Goal: Learn about a topic: Learn about a topic

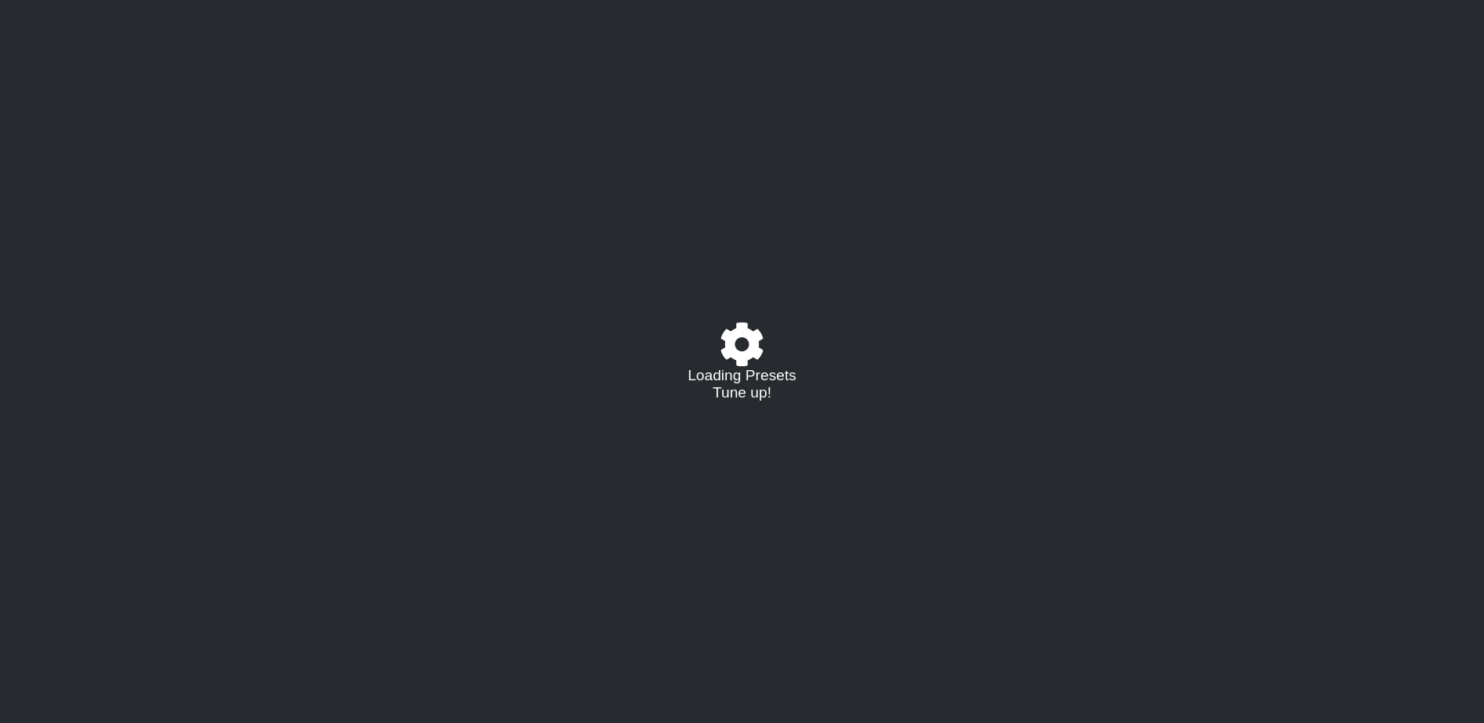
select select "/02802672733"
select select "A"
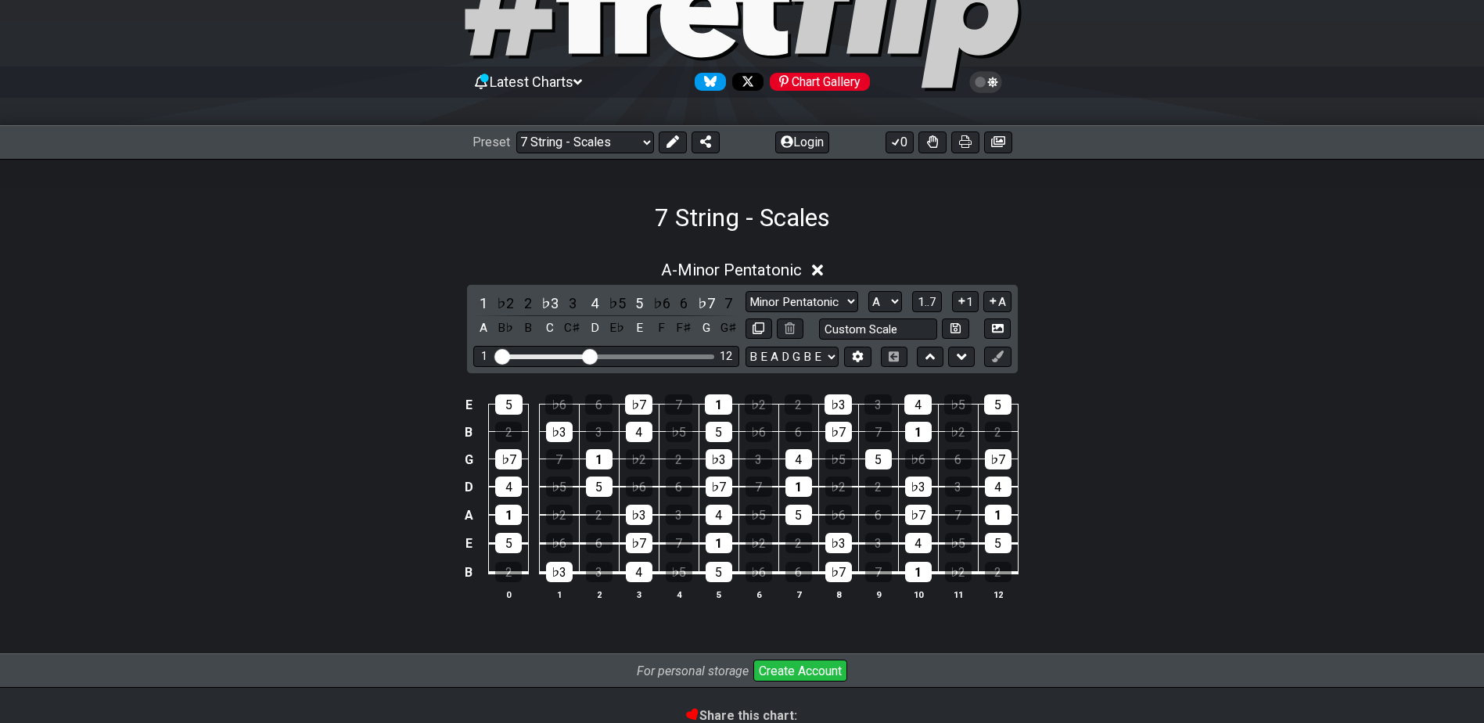
scroll to position [156, 0]
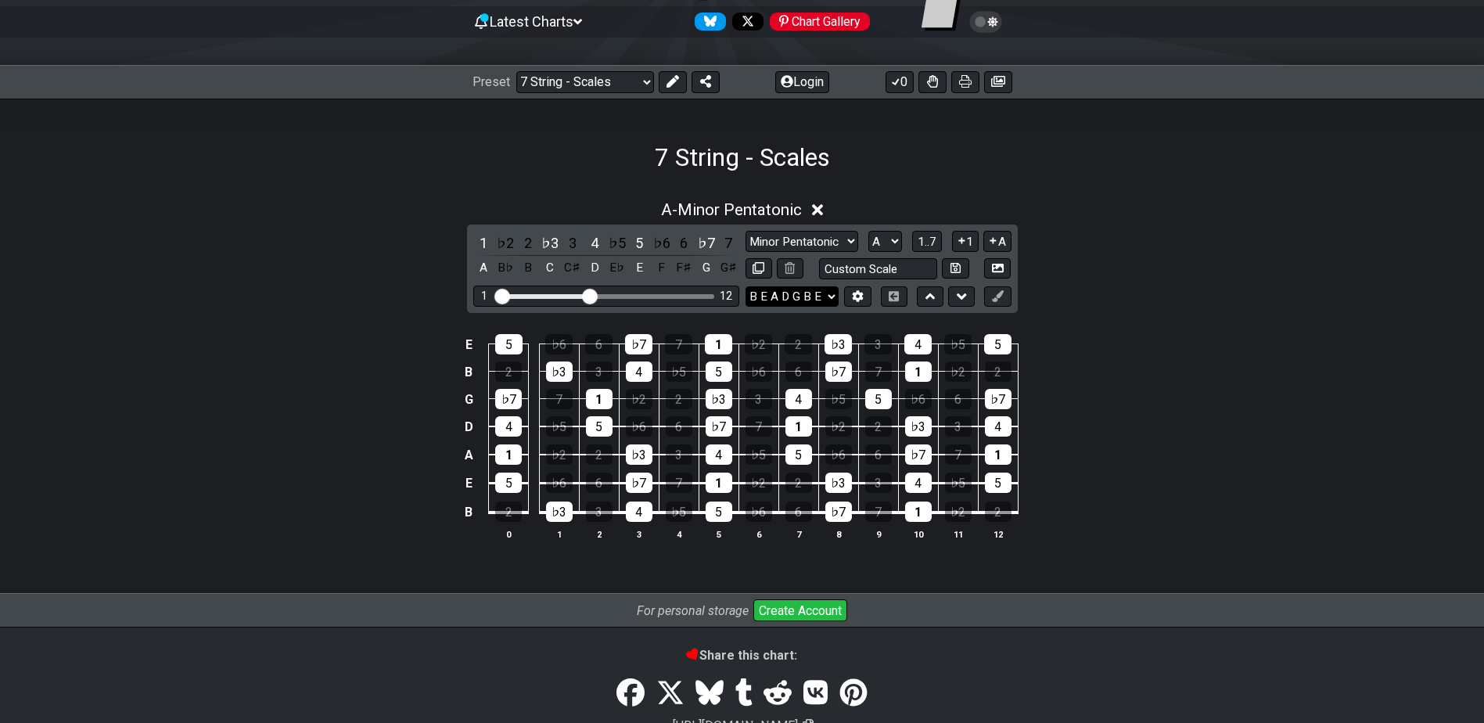
click at [777, 289] on select "B E A D G B E B E A D G B E E A D G B E B E A D F♯ B A D G C E A D A D G B E E♭…" at bounding box center [792, 296] width 93 height 21
select select "E A D G B E"
click at [746, 288] on select "B E A D G B E B E A D G B E E A D G B E B E A D F♯ B A D G C E A D A D G B E E♭…" at bounding box center [792, 296] width 93 height 21
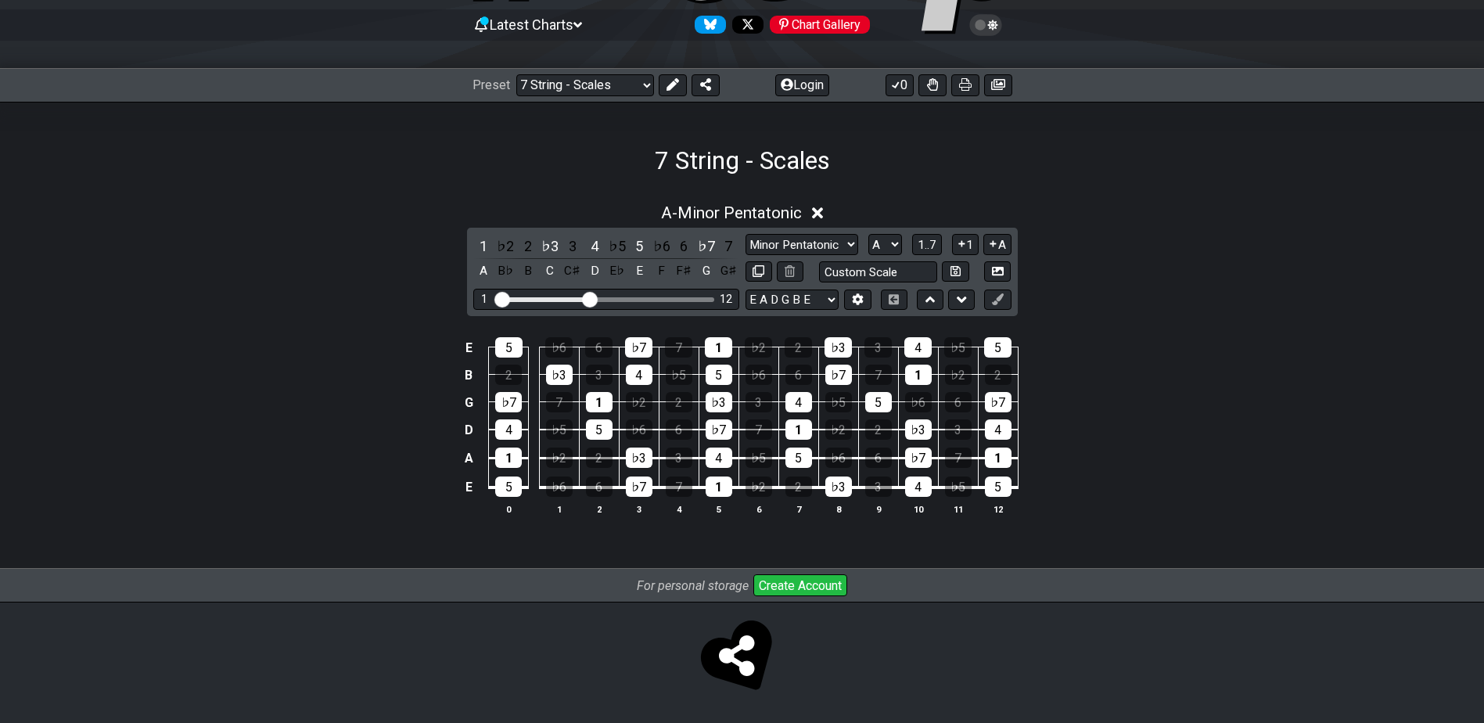
scroll to position [154, 0]
click at [799, 242] on select "Minor Pentatonic Major 3rds Minor Pentatonic Major Pentatonic Minor Blues Major…" at bounding box center [802, 244] width 113 height 21
select select "Major / [PERSON_NAME]"
click at [746, 234] on select "Minor Pentatonic Major 3rds Minor Pentatonic Major Pentatonic Minor Blues Major…" at bounding box center [802, 244] width 113 height 21
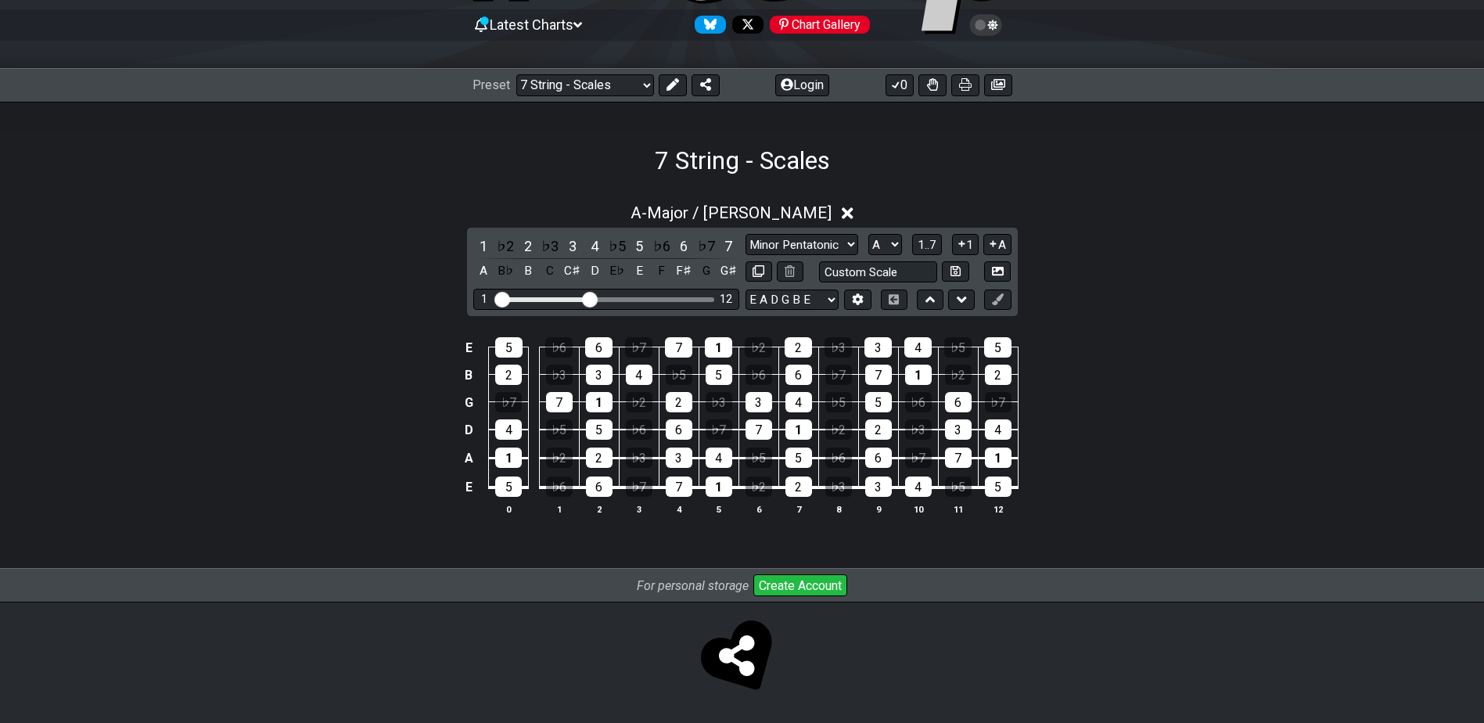
click at [817, 200] on div "A - Major / Ionian" at bounding box center [742, 208] width 1484 height 29
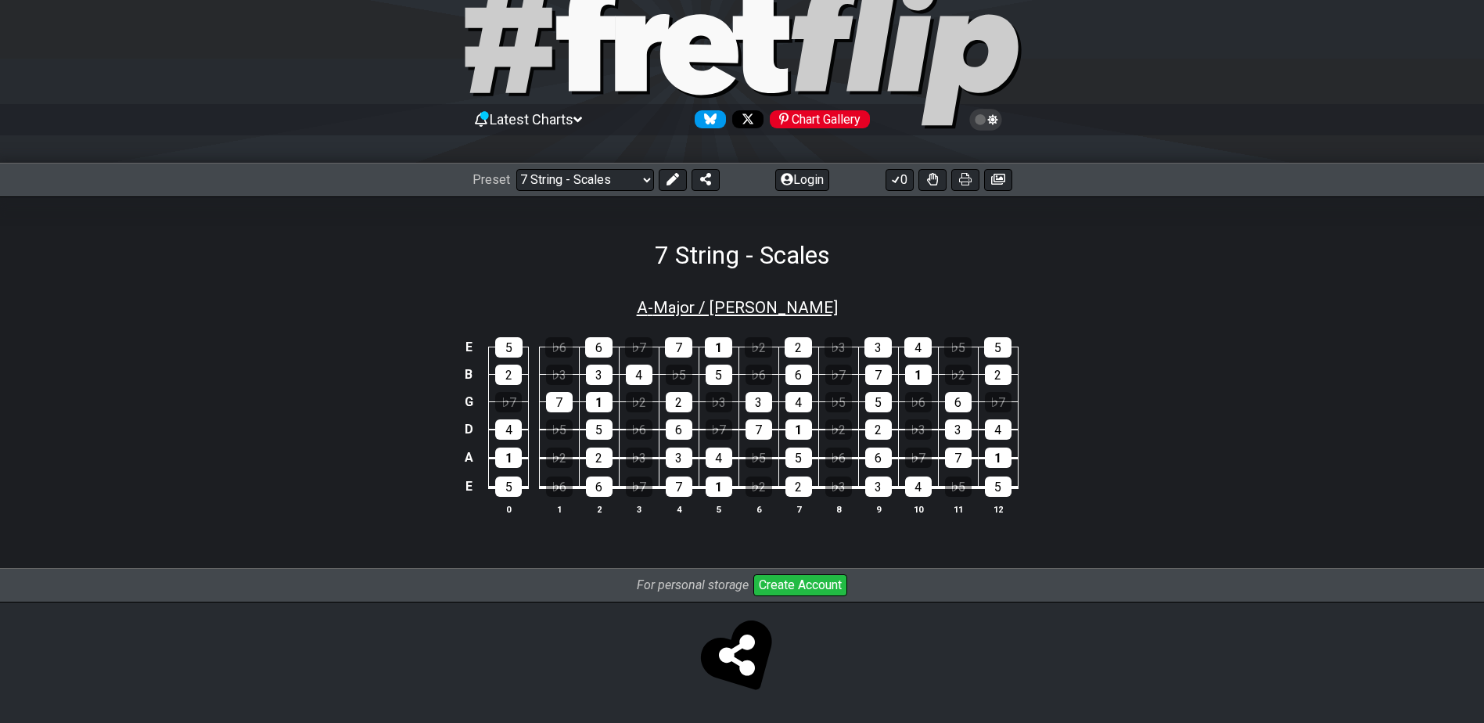
click at [736, 302] on span "A - Major / Ionian" at bounding box center [737, 307] width 201 height 19
select select "Major / [PERSON_NAME]"
select select "A"
select select "E A D G B E"
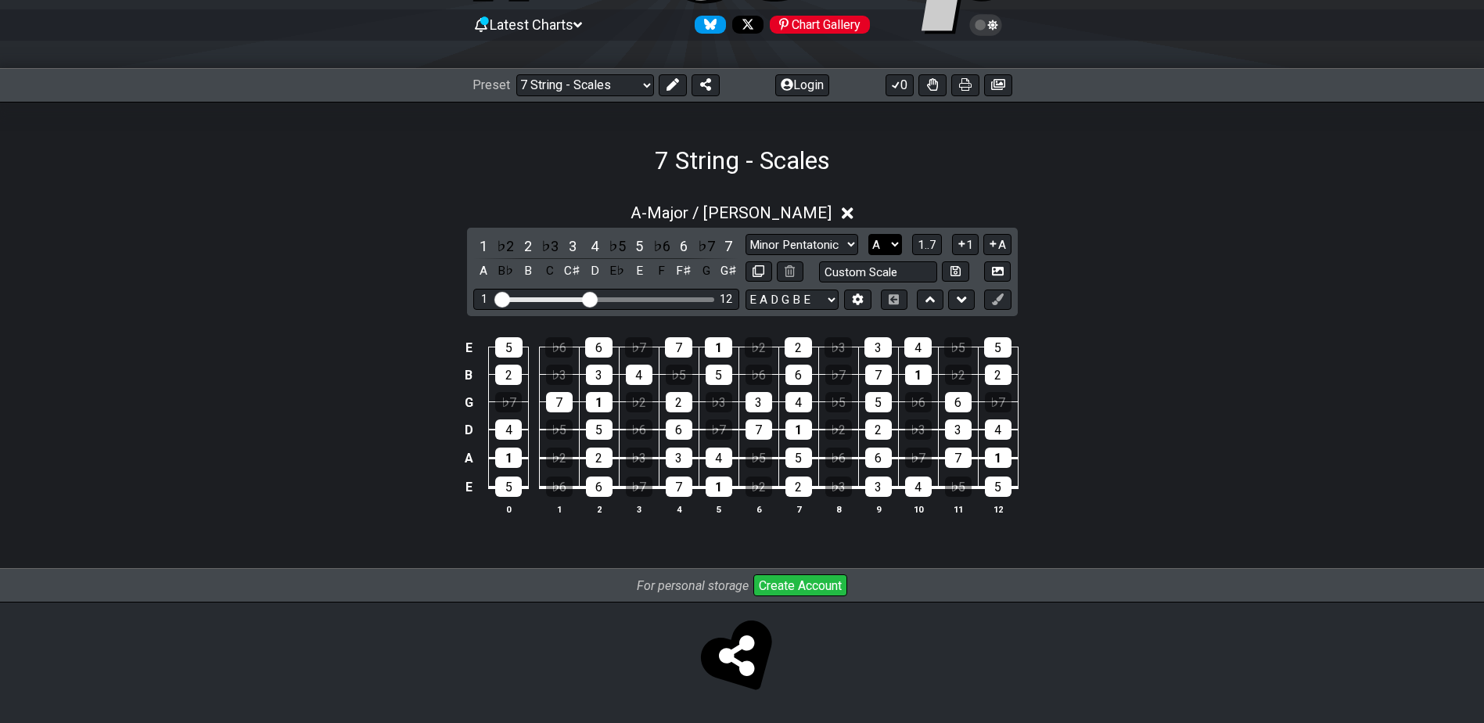
click at [882, 235] on select "A♭ A A♯ B♭ B C C♯ D♭ D D♯ E♭ E F F♯ G♭ G G♯" at bounding box center [885, 244] width 34 height 21
click at [868, 234] on select "A♭ A A♯ B♭ B C C♯ D♭ D D♯ E♭ E F F♯ G♭ G G♯" at bounding box center [885, 244] width 34 height 21
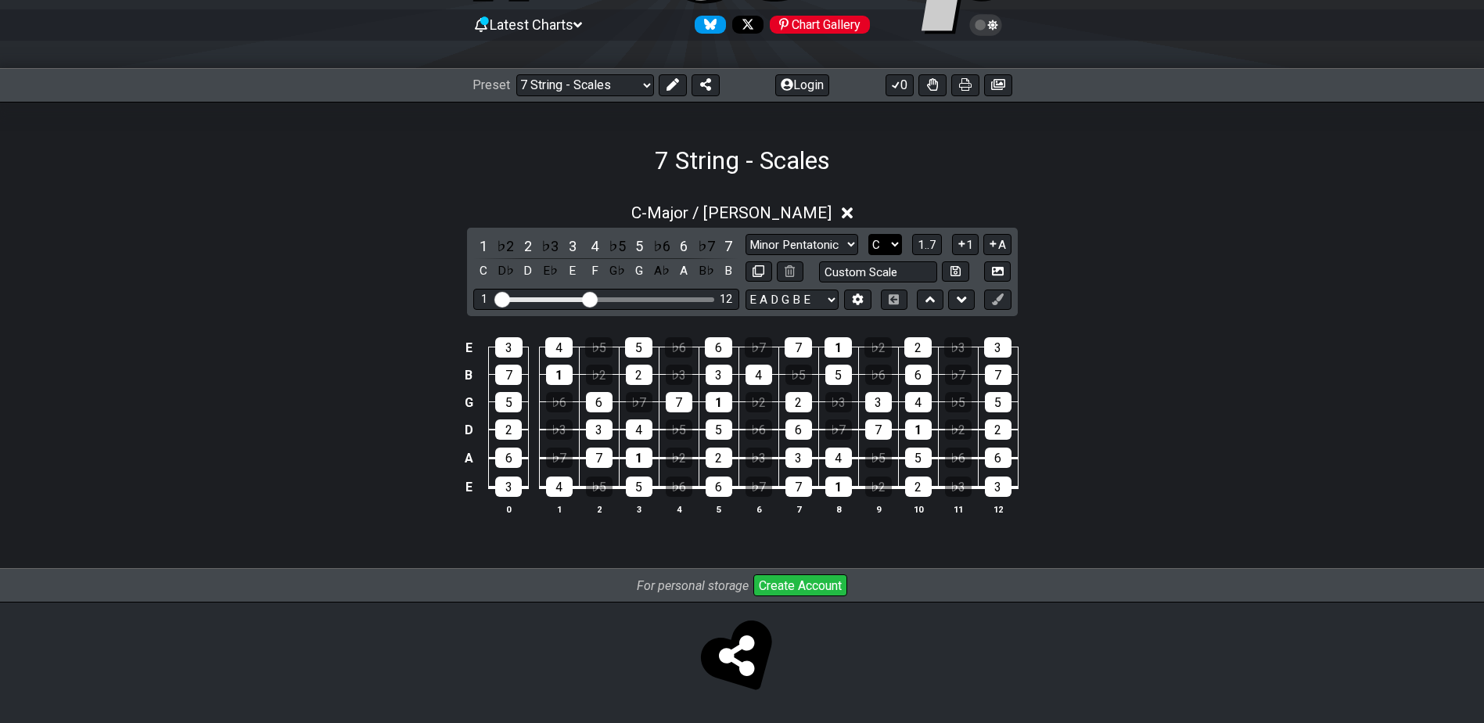
click at [890, 243] on select "A♭ A A♯ B♭ B C C♯ D♭ D D♯ E♭ E F F♯ G♭ G G♯" at bounding box center [885, 244] width 34 height 21
select select "G"
click at [868, 234] on select "A♭ A A♯ B♭ B C C♯ D♭ D D♯ E♭ E F F♯ G♭ G G♯" at bounding box center [885, 244] width 34 height 21
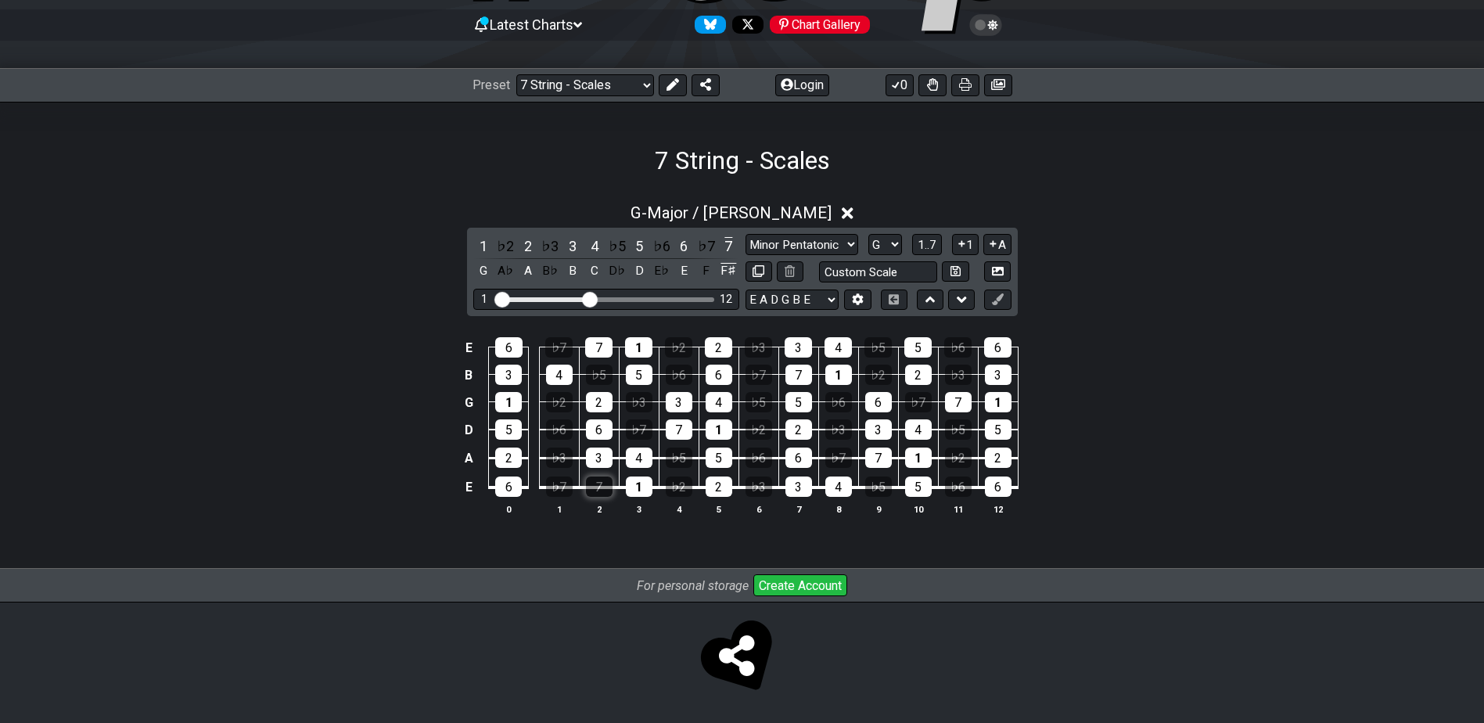
click at [606, 493] on div "7" at bounding box center [599, 486] width 27 height 20
click at [597, 490] on div "7" at bounding box center [599, 486] width 27 height 20
click at [782, 292] on select "B E A D G B E B E A D G B E E A D G B E B E A D F♯ B A D G C E A D A D G B E E♭…" at bounding box center [792, 299] width 93 height 21
click at [820, 304] on select "B E A D G B E B E A D G B E E A D G B E B E A D F♯ B A D G C E A D A D G B E E♭…" at bounding box center [792, 299] width 93 height 21
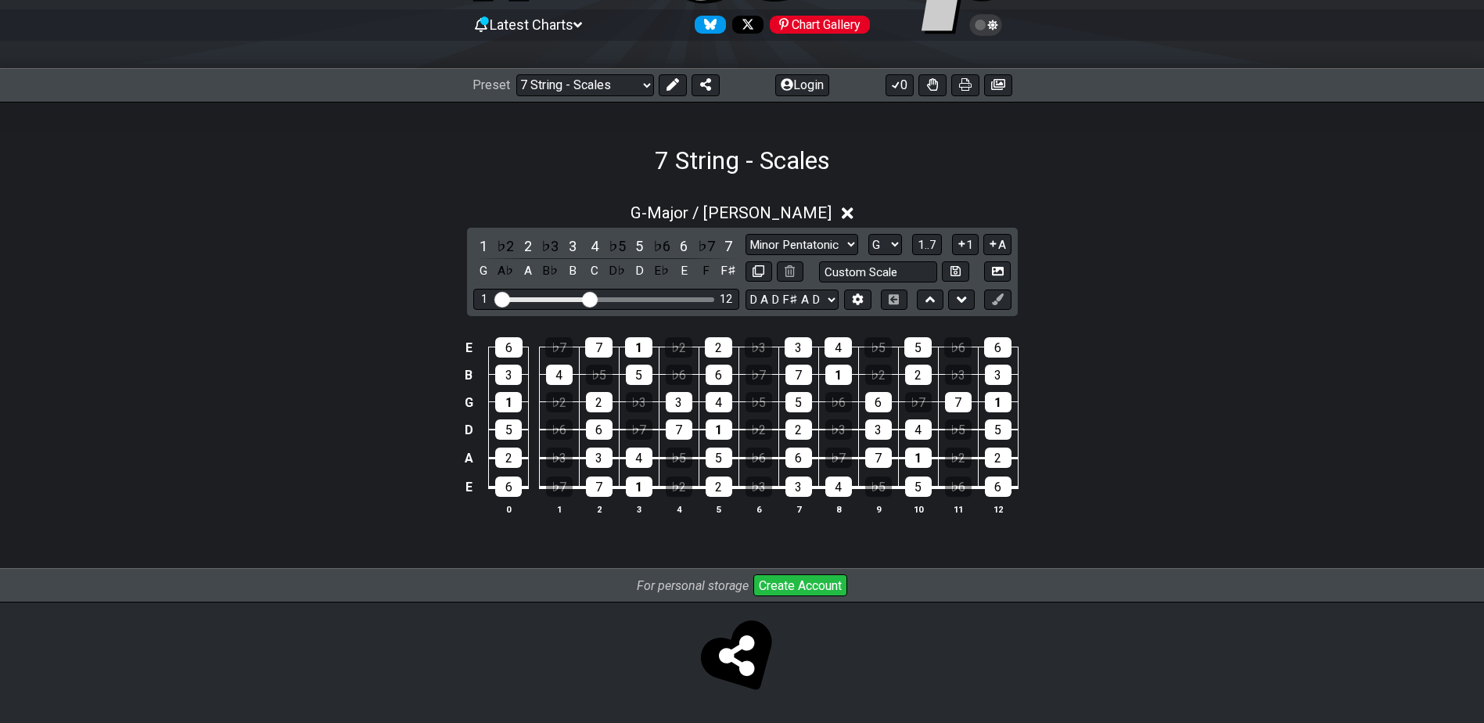
click at [746, 289] on select "B E A D G B E B E A D G B E E A D G B E B E A D F♯ B A D G C E A D A D G B E E♭…" at bounding box center [792, 299] width 93 height 21
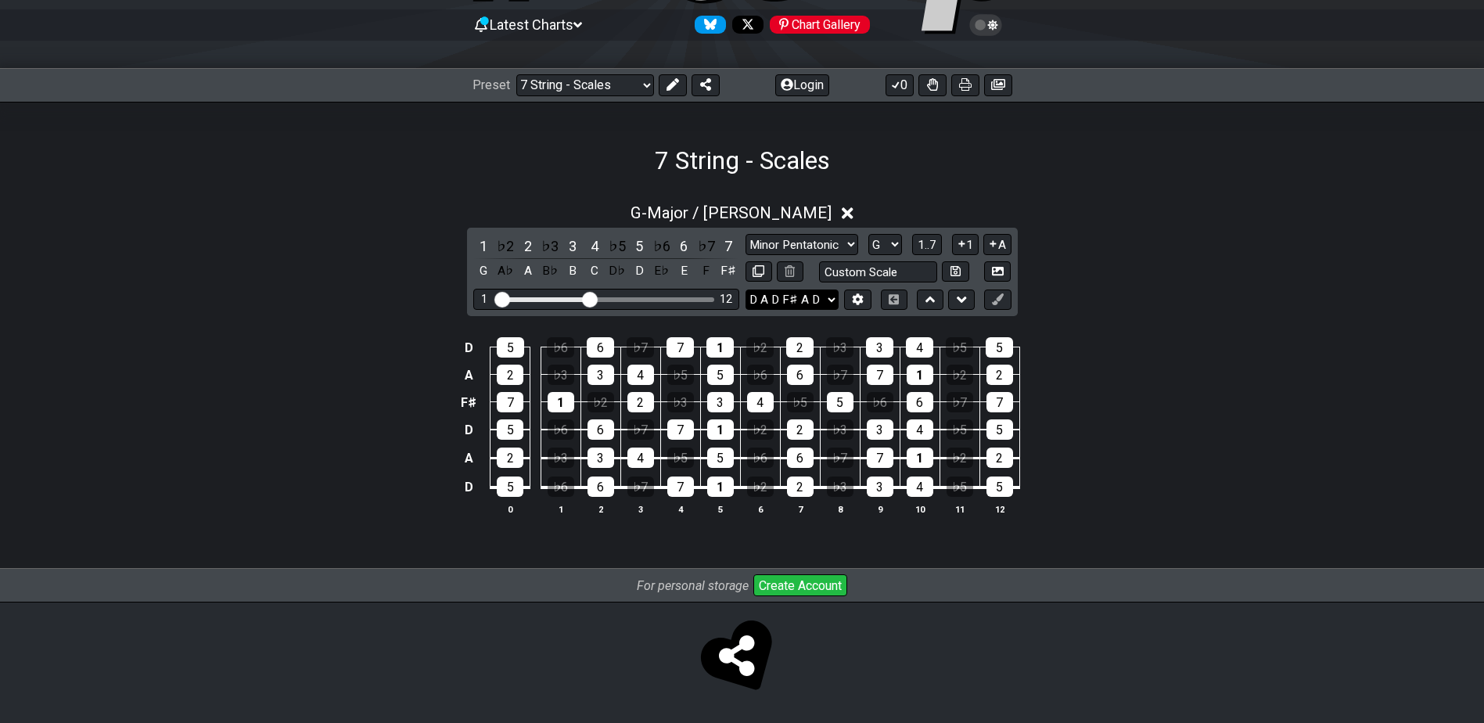
click at [818, 300] on select "B E A D G B E B E A D G B E E A D G B E B E A D F♯ B A D G C E A D A D G B E E♭…" at bounding box center [792, 299] width 93 height 21
click at [746, 289] on select "B E A D G B E B E A D G B E E A D G B E B E A D F♯ B A D G C E A D A D G B E E♭…" at bounding box center [792, 299] width 93 height 21
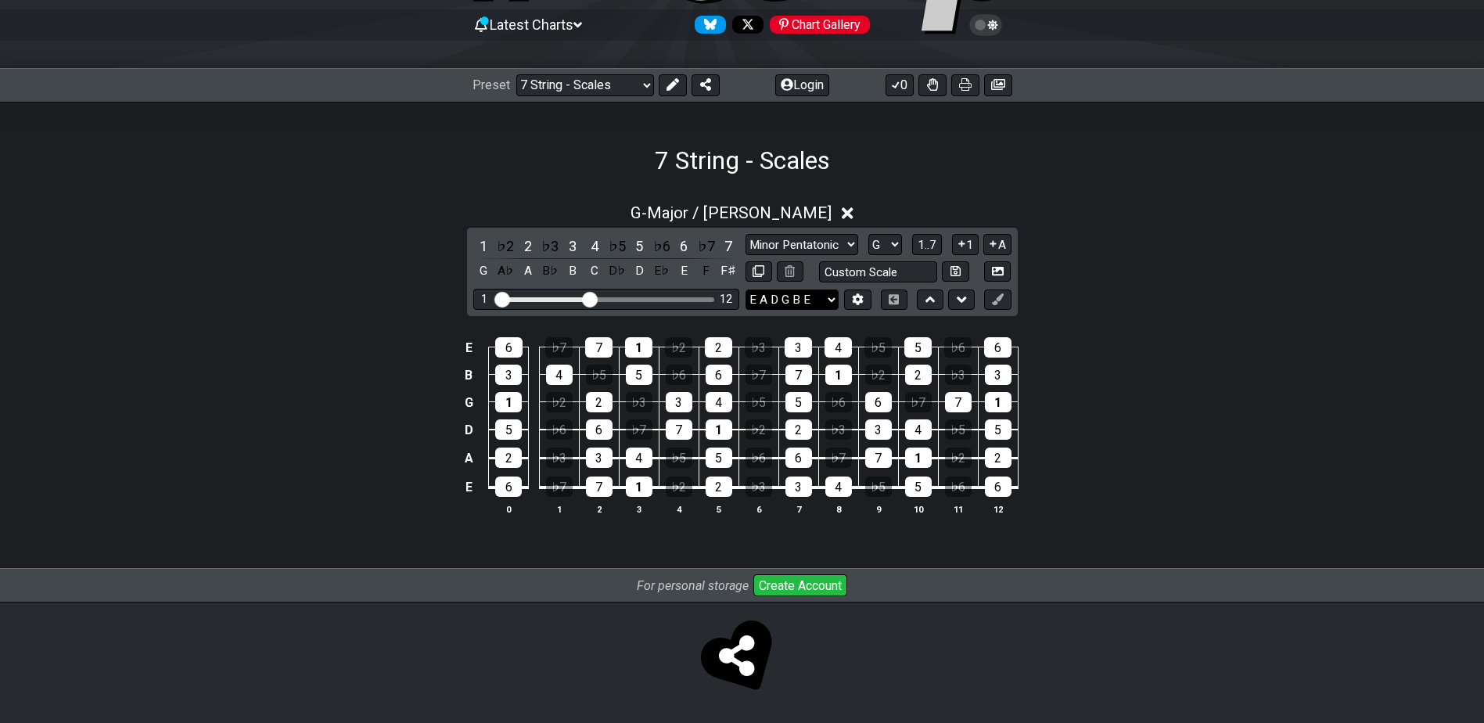
click at [799, 297] on select "B E A D G B E B E A D G B E E A D G B E B E A D F♯ B A D G C E A D A D G B E E♭…" at bounding box center [792, 299] width 93 height 21
click at [746, 289] on select "B E A D G B E B E A D G B E E A D G B E B E A D F♯ B A D G C E A D A D G B E E♭…" at bounding box center [792, 299] width 93 height 21
click at [807, 304] on select "B E A D G B E B E A D G B E E A D G B E B E A D F♯ B A D G C E A D A D G B E E♭…" at bounding box center [792, 299] width 93 height 21
click at [746, 289] on select "B E A D G B E B E A D G B E E A D G B E B E A D F♯ B A D G C E A D A D G B E E♭…" at bounding box center [792, 299] width 93 height 21
click at [785, 309] on select "B E A D G B E B E A D G B E E A D G B E B E A D F♯ B A D G C E A D A D G B E E♭…" at bounding box center [792, 299] width 93 height 21
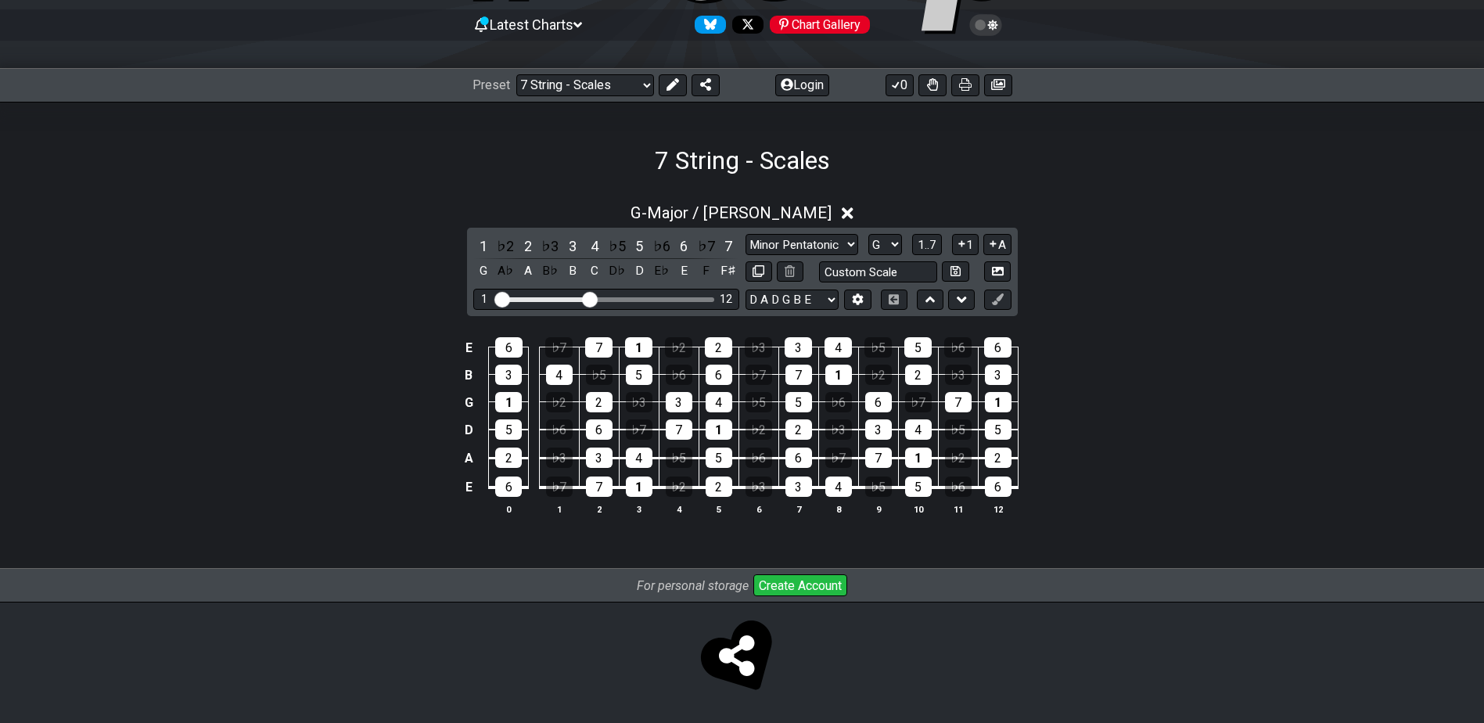
click at [746, 289] on select "B E A D G B E B E A D G B E E A D G B E B E A D F♯ B A D G C E A D A D G B E E♭…" at bounding box center [792, 299] width 93 height 21
click at [836, 240] on select "Minor Pentatonic Major 3rds Minor Pentatonic Major Pentatonic Minor Blues Major…" at bounding box center [802, 244] width 113 height 21
click at [1137, 424] on div "E 6 ♭7 7 1 ♭2 2 ♭3 3 4 ♭5 5 ♭6 6 B 3 4 ♭5 5 ♭6 6 ♭7 7 1 ♭2 2 ♭3 3 G 1 ♭2 2 ♭3 3…" at bounding box center [742, 427] width 1484 height 220
click at [781, 302] on select "B E A D G B E B E A D G B E E A D G B E B E A D F♯ B A D G C E A D A D G B E E♭…" at bounding box center [792, 299] width 93 height 21
click at [746, 289] on select "B E A D G B E B E A D G B E E A D G B E B E A D F♯ B A D G C E A D A D G B E E♭…" at bounding box center [792, 299] width 93 height 21
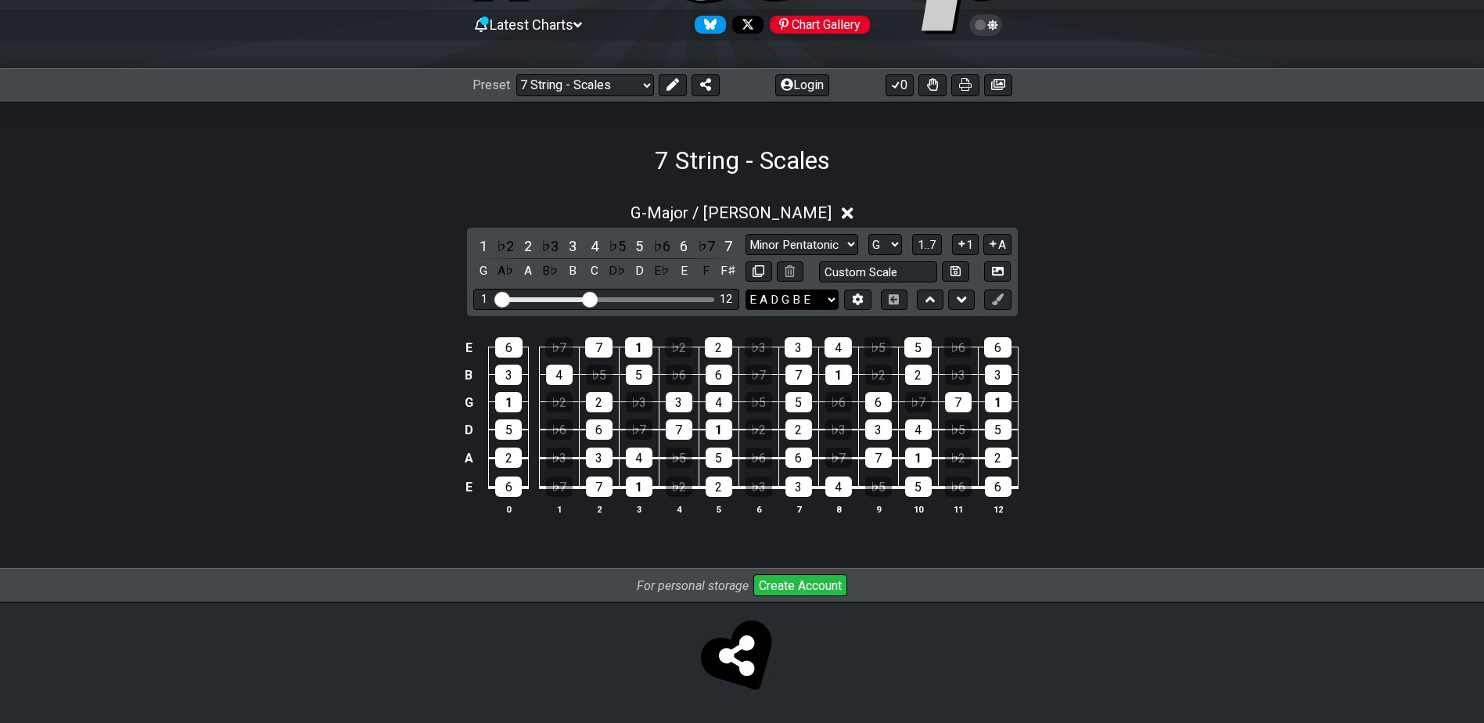
click at [786, 304] on select "B E A D G B E B E A D G B E E A D G B E B E A D F♯ B A D G C E A D A D G B E E♭…" at bounding box center [792, 299] width 93 height 21
click at [746, 289] on select "B E A D G B E B E A D G B E E A D G B E B E A D F♯ B A D G C E A D A D G B E E♭…" at bounding box center [792, 299] width 93 height 21
click at [772, 289] on select "B E A D G B E B E A D G B E E A D G B E B E A D F♯ B A D G C E A D A D G B E E♭…" at bounding box center [792, 299] width 93 height 21
click at [783, 295] on select "B E A D G B E B E A D G B E E A D G B E B E A D F♯ B A D G C E A D A D G B E E♭…" at bounding box center [792, 299] width 93 height 21
click at [746, 289] on select "B E A D G B E B E A D G B E E A D G B E B E A D F♯ B A D G C E A D A D G B E E♭…" at bounding box center [792, 299] width 93 height 21
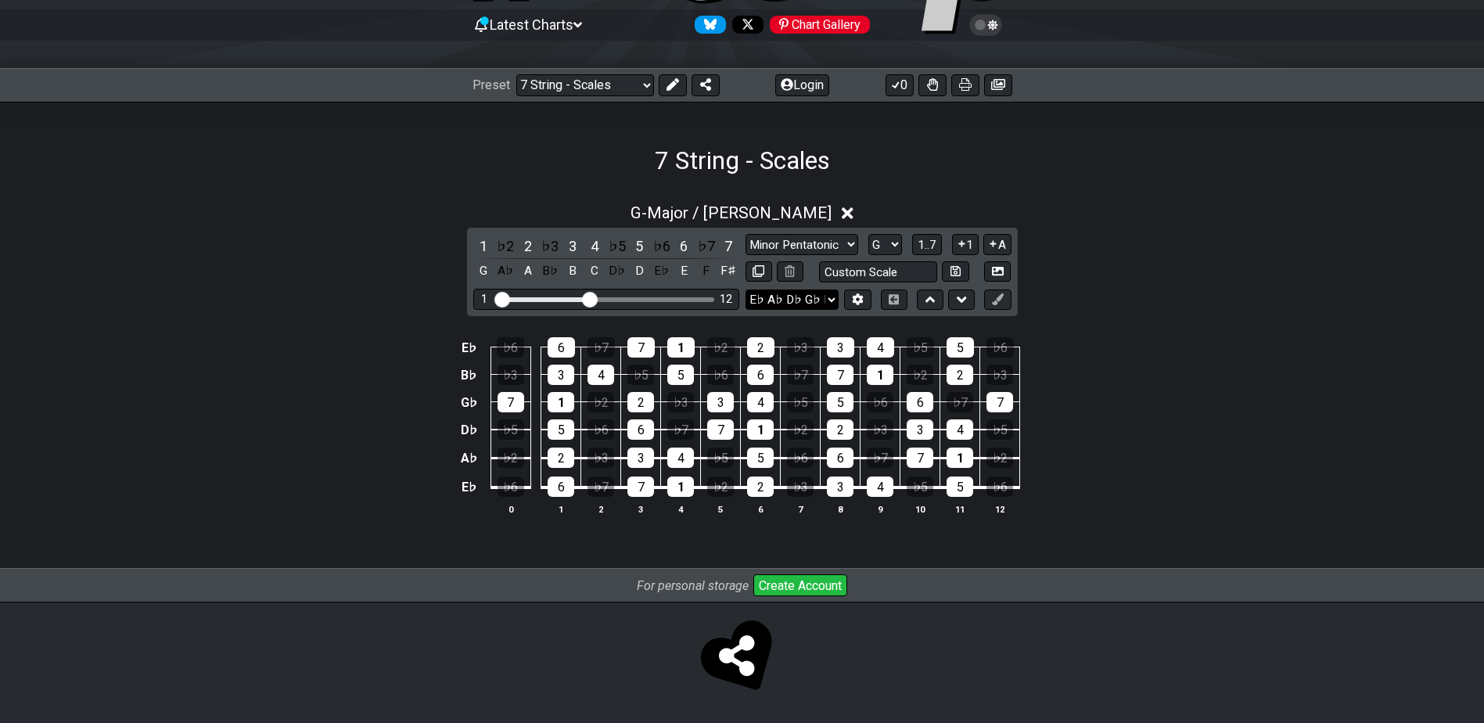
click at [807, 292] on select "B E A D G B E B E A D G B E E A D G B E B E A D F♯ B A D G C E A D A D G B E E♭…" at bounding box center [792, 299] width 93 height 21
click at [746, 289] on select "B E A D G B E B E A D G B E E A D G B E B E A D F♯ B A D G C E A D A D G B E E♭…" at bounding box center [792, 299] width 93 height 21
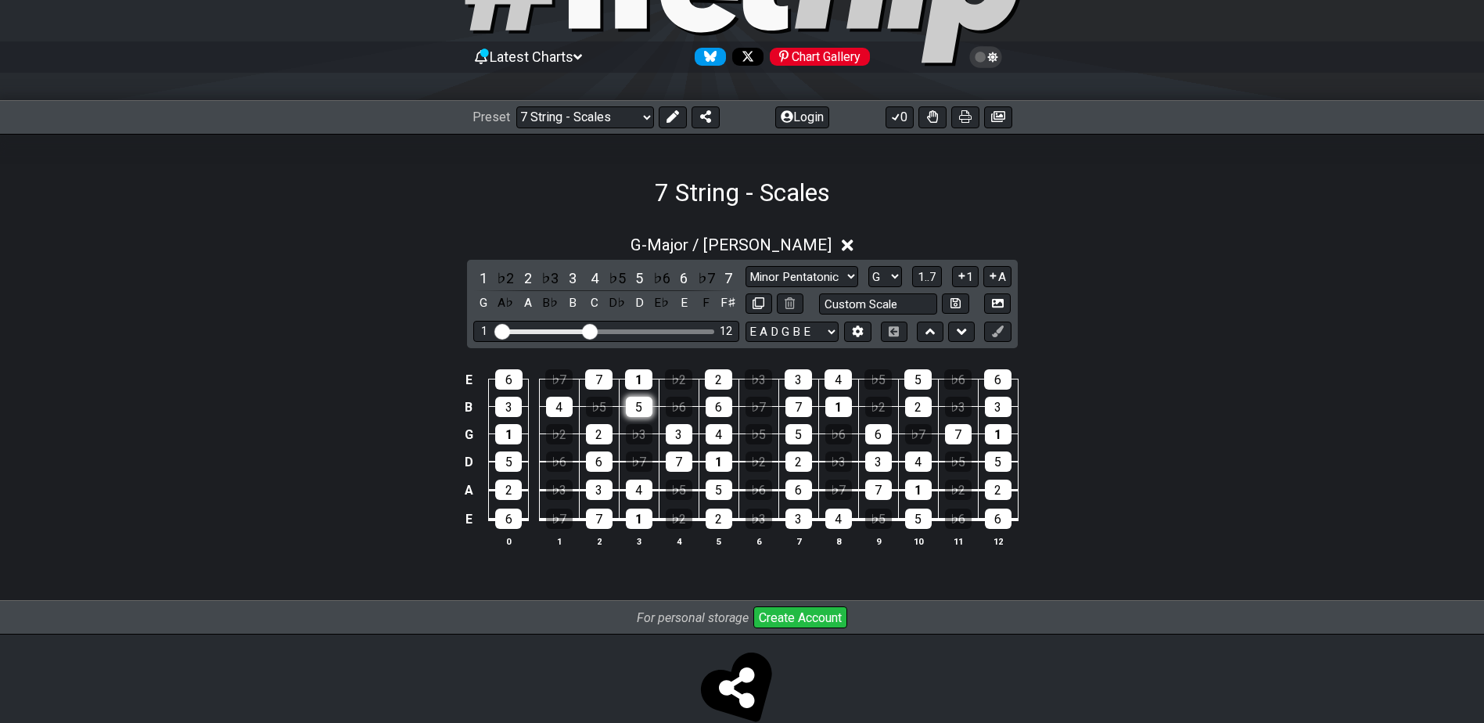
scroll to position [0, 0]
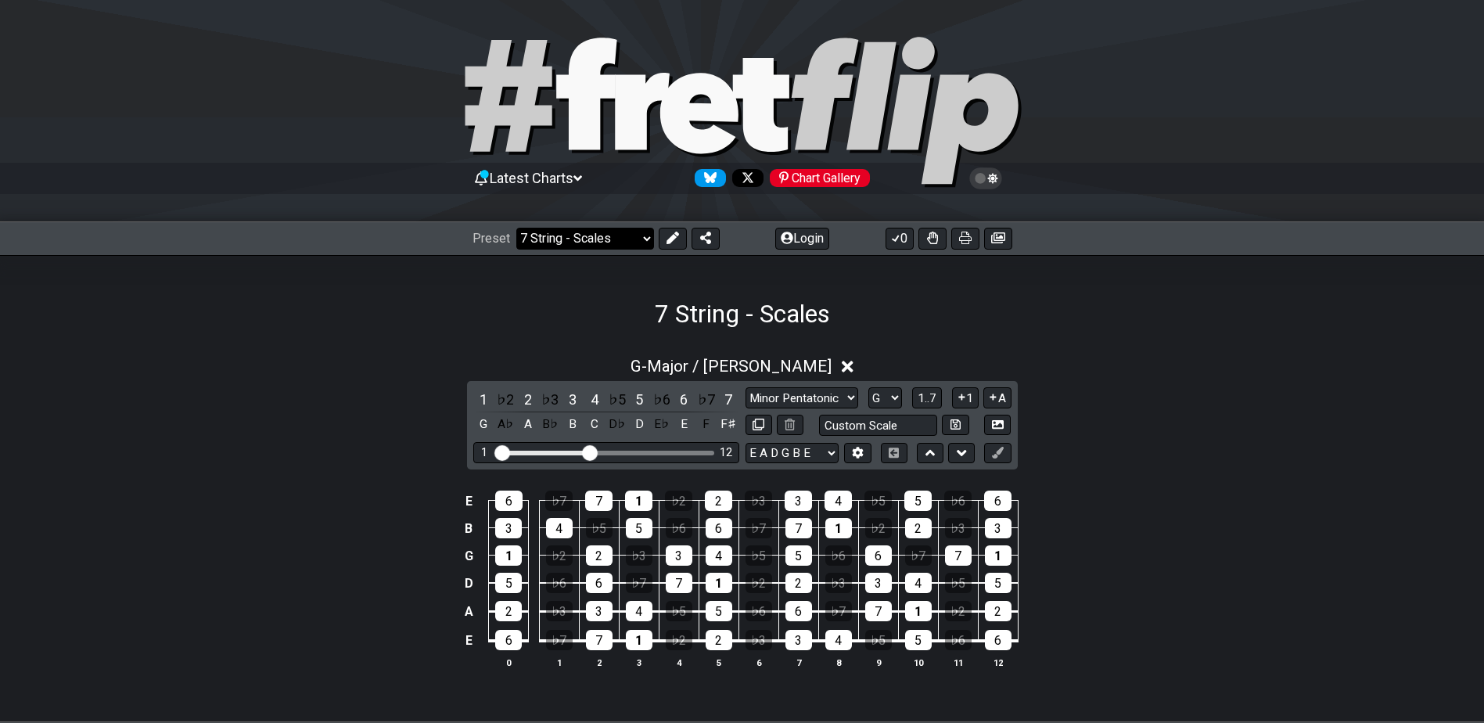
click at [544, 233] on select "Welcome to #fretflip! 7 String - Scales Custom Preset Minor Pentatonic Major Pe…" at bounding box center [585, 239] width 138 height 22
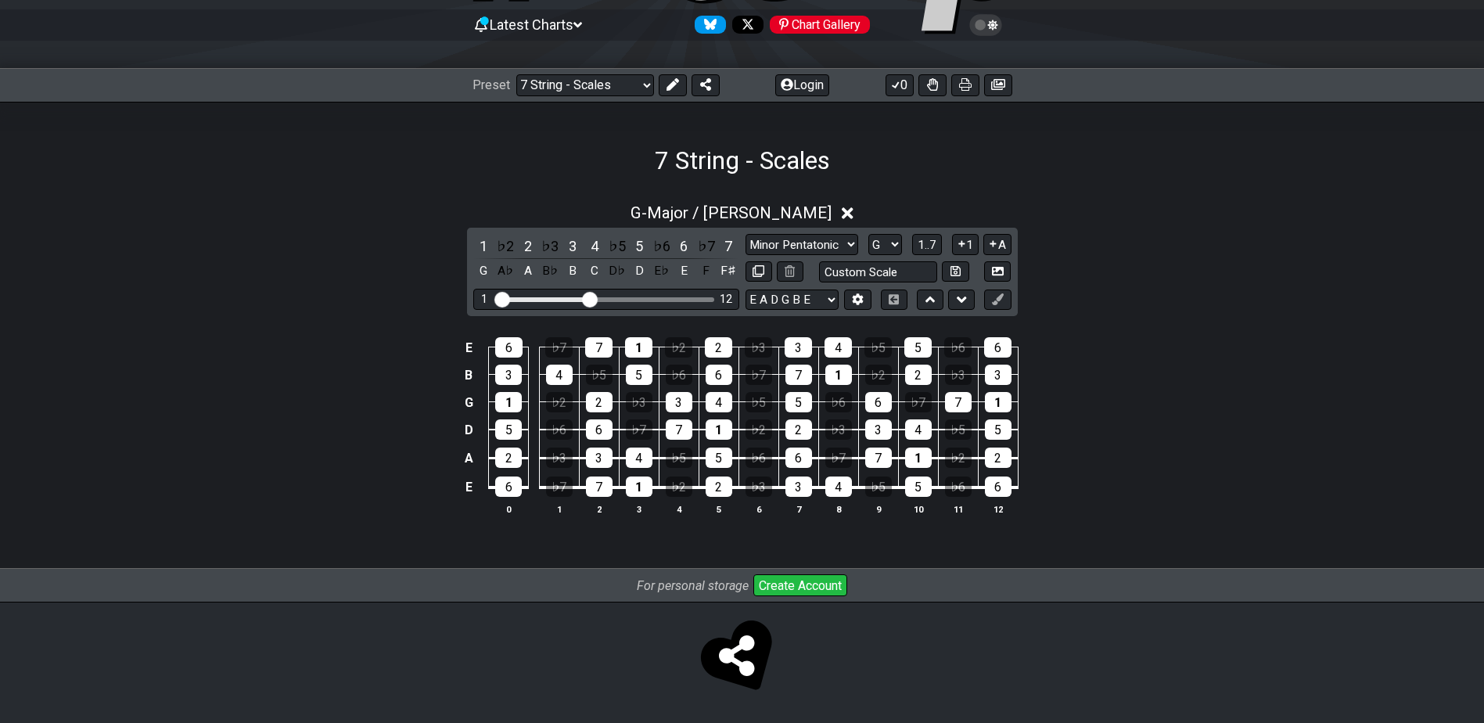
scroll to position [154, 0]
click at [769, 297] on select "B E A D G B E B E A D G B E E A D G B E B E A D F♯ B A D G C E A D A D G B E E♭…" at bounding box center [792, 299] width 93 height 21
select select "D A D G B E"
click at [746, 289] on select "B E A D G B E B E A D G B E E A D G B E B E A D F♯ B A D G C E A D A D G B E E♭…" at bounding box center [792, 299] width 93 height 21
click at [807, 304] on select "B E A D G B E B E A D G B E E A D G B E B E A D F♯ B A D G C E A D A D G B E E♭…" at bounding box center [792, 299] width 93 height 21
